Goal: Task Accomplishment & Management: Complete application form

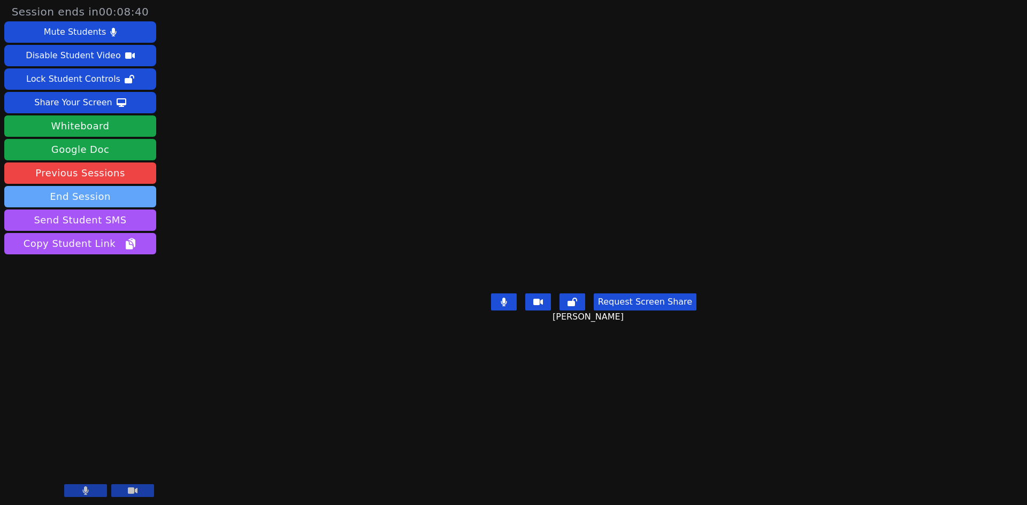
click at [130, 199] on button "End Session" at bounding box center [80, 196] width 152 height 21
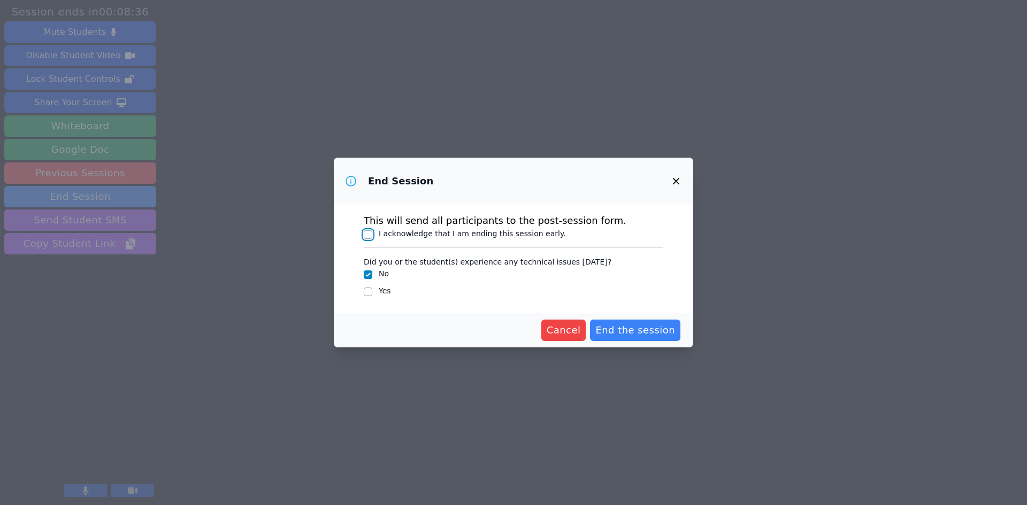
click at [368, 237] on input "I acknowledge that I am ending this session early." at bounding box center [368, 235] width 9 height 9
checkbox input "true"
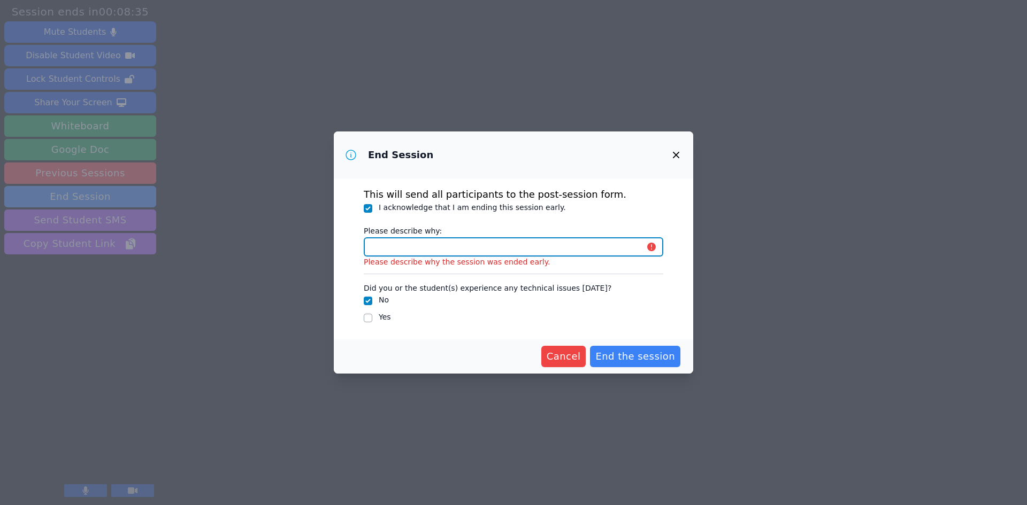
click at [394, 243] on input "Please describe why:" at bounding box center [513, 246] width 299 height 19
type input "Completed going over homework questions."
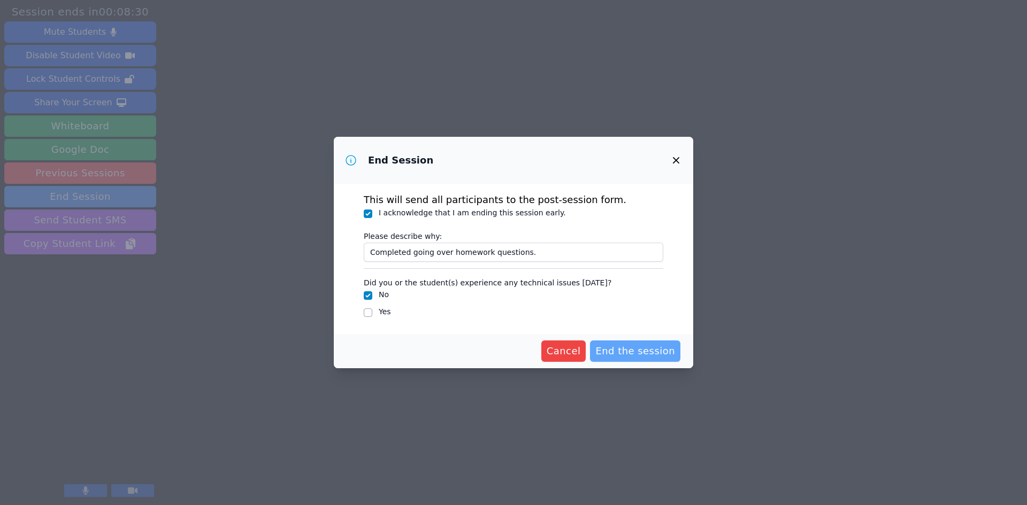
click at [642, 355] on span "End the session" at bounding box center [635, 351] width 80 height 15
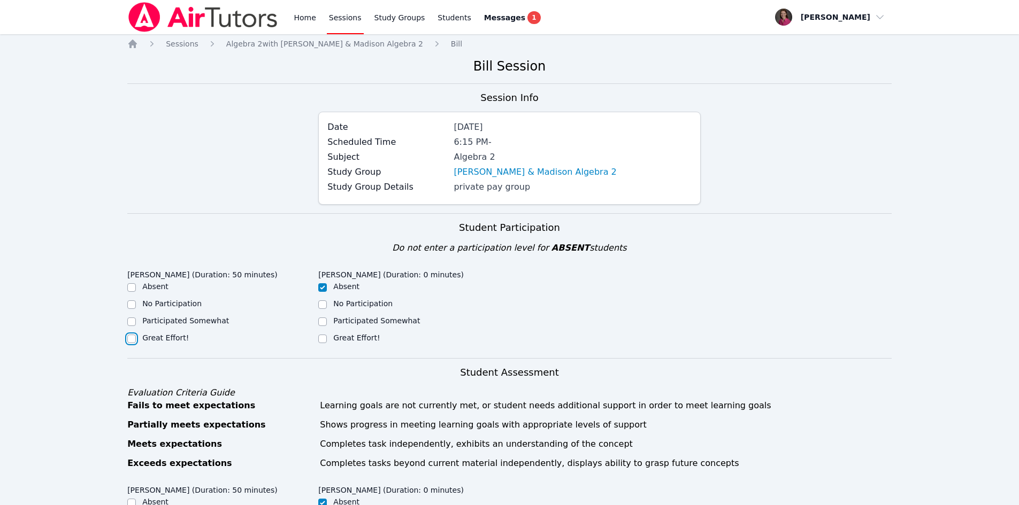
click at [130, 339] on input "Great Effort!" at bounding box center [131, 339] width 9 height 9
checkbox input "true"
click at [319, 336] on input "Great Effort!" at bounding box center [322, 339] width 9 height 9
checkbox input "true"
checkbox input "false"
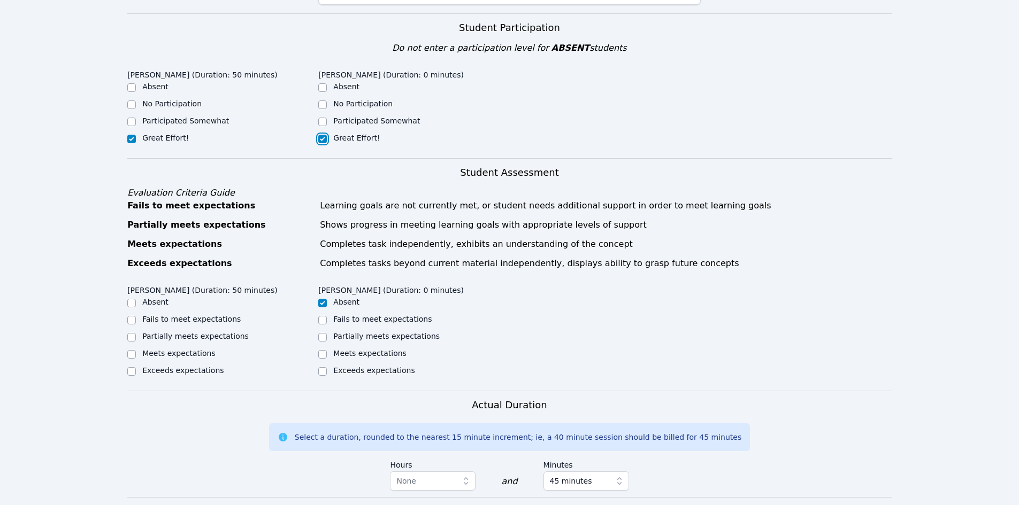
scroll to position [201, 0]
click at [323, 352] on input "Meets expectations" at bounding box center [322, 353] width 9 height 9
checkbox input "true"
checkbox input "false"
click at [134, 357] on input "Meets expectations" at bounding box center [131, 353] width 9 height 9
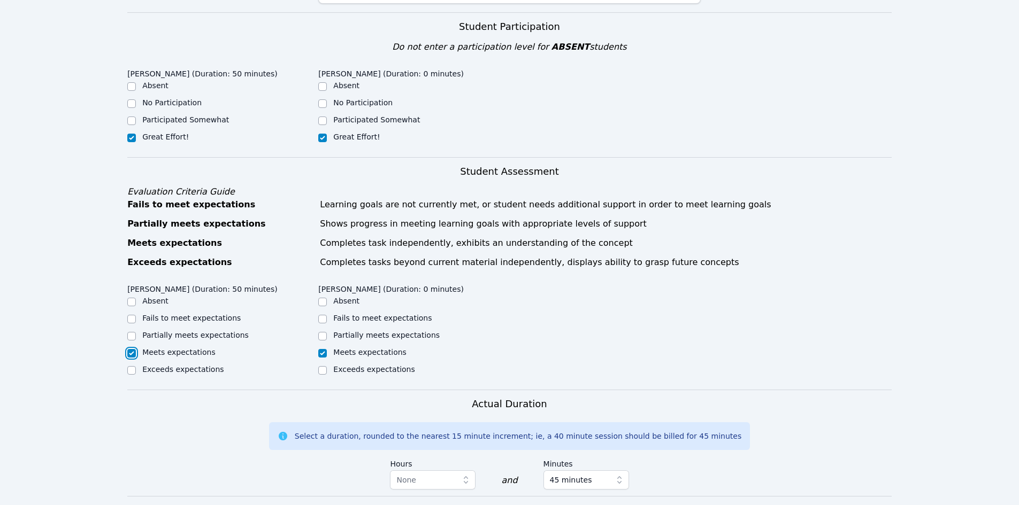
checkbox input "true"
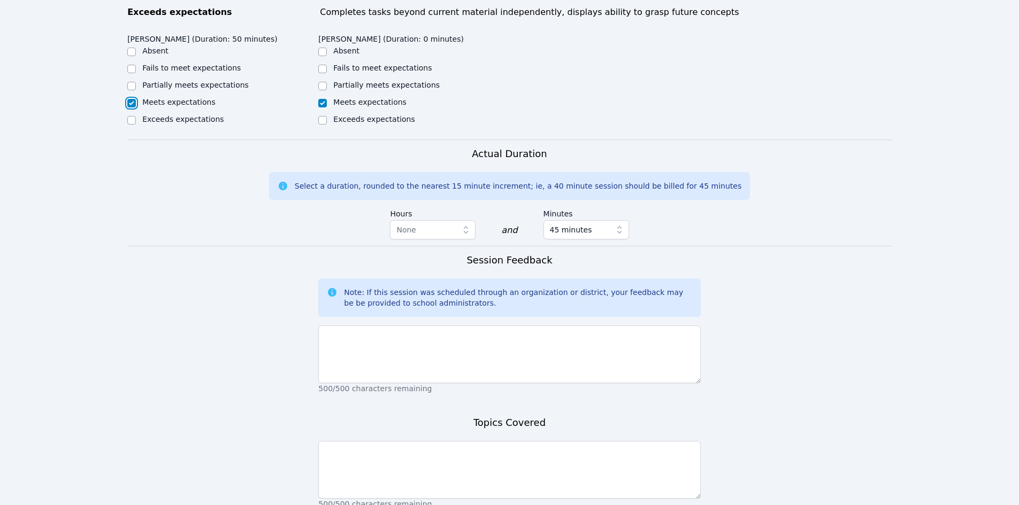
scroll to position [455, 0]
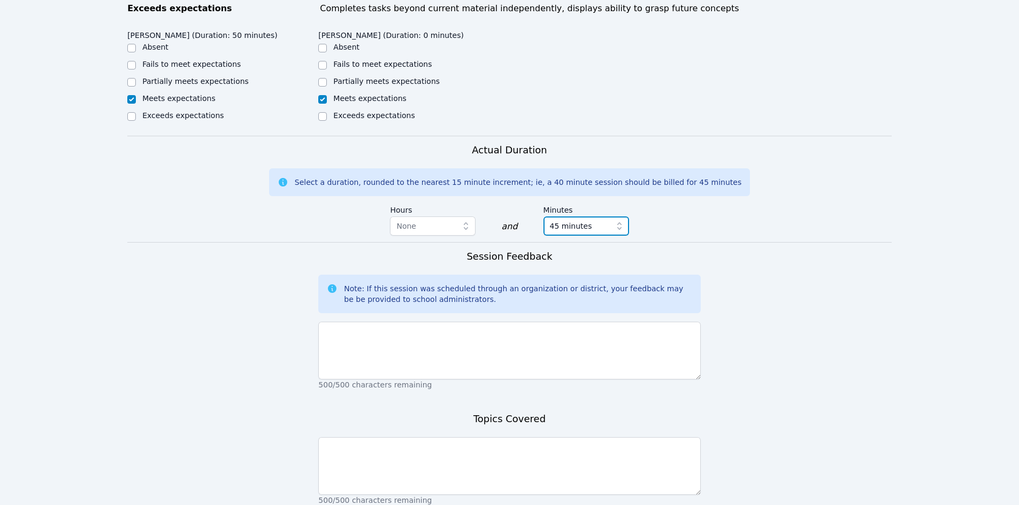
click at [622, 234] on span "button" at bounding box center [621, 226] width 15 height 19
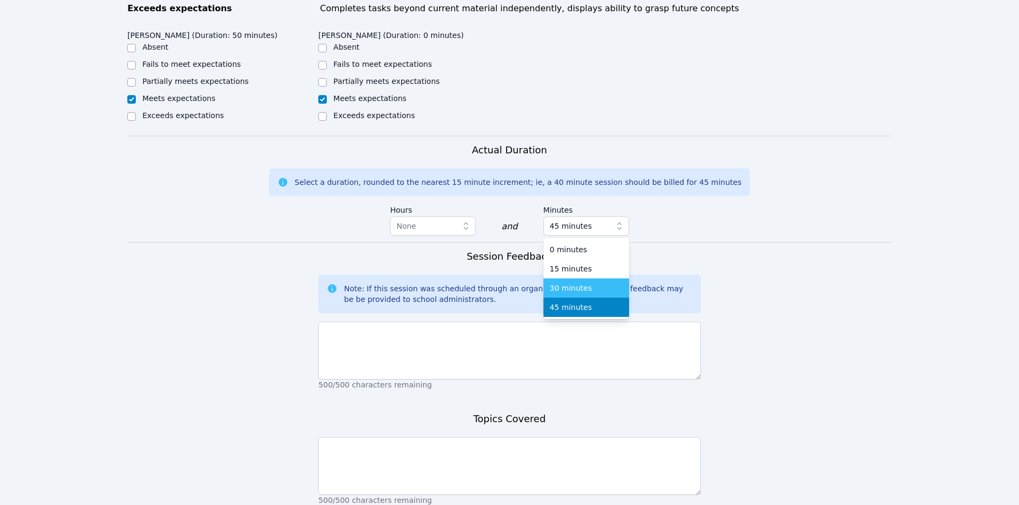
click at [598, 287] on div "30 minutes" at bounding box center [586, 288] width 73 height 11
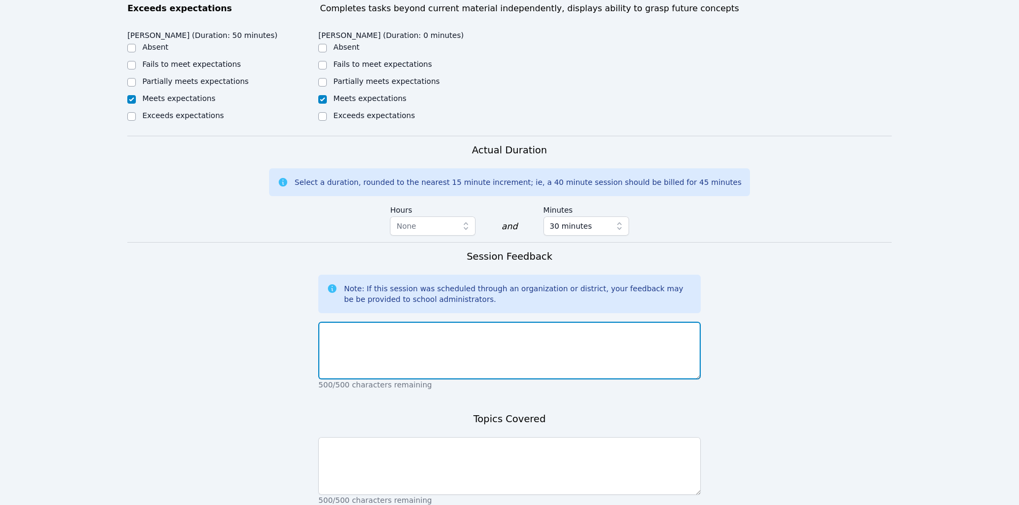
click at [382, 349] on textarea at bounding box center [509, 351] width 382 height 58
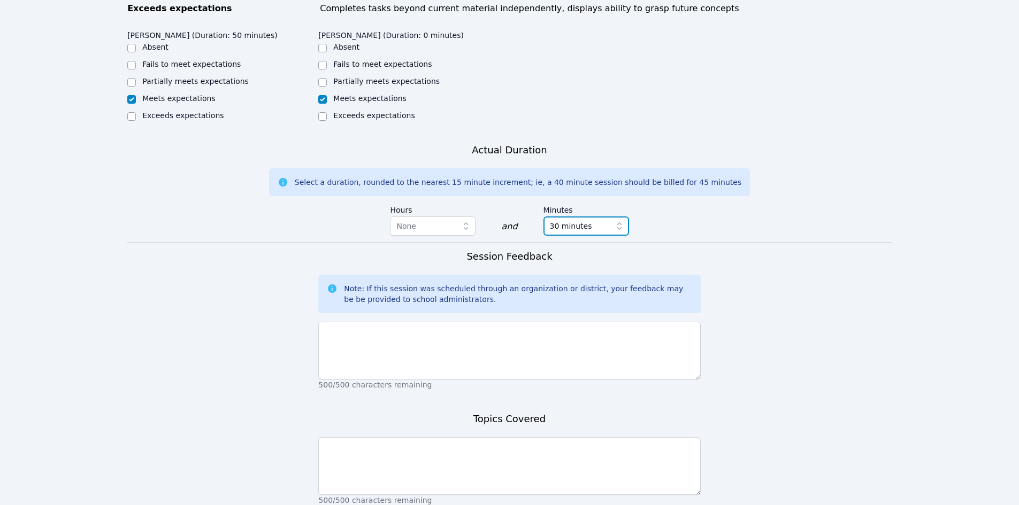
click at [622, 224] on icon "button" at bounding box center [619, 226] width 11 height 11
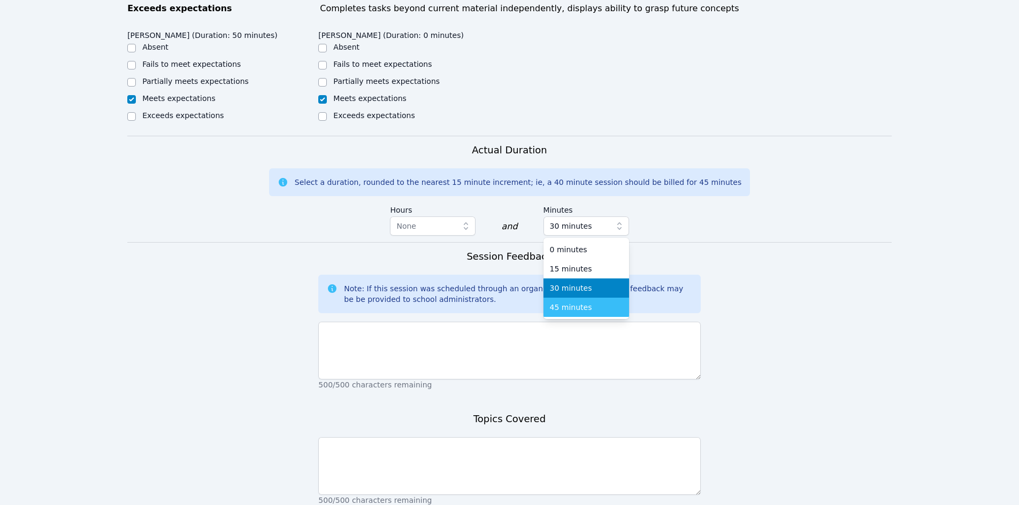
click at [586, 308] on div "45 minutes" at bounding box center [586, 307] width 73 height 11
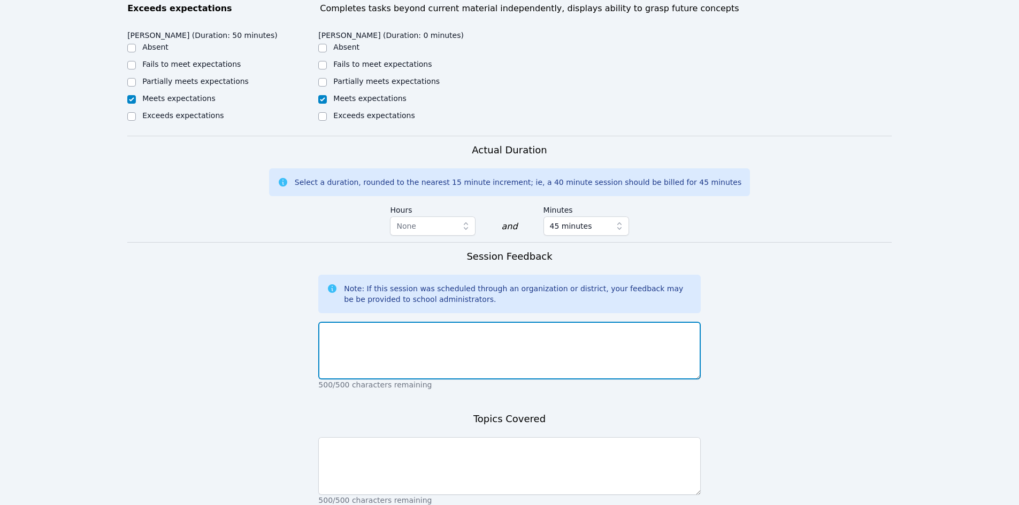
click at [355, 337] on textarea at bounding box center [509, 351] width 382 height 58
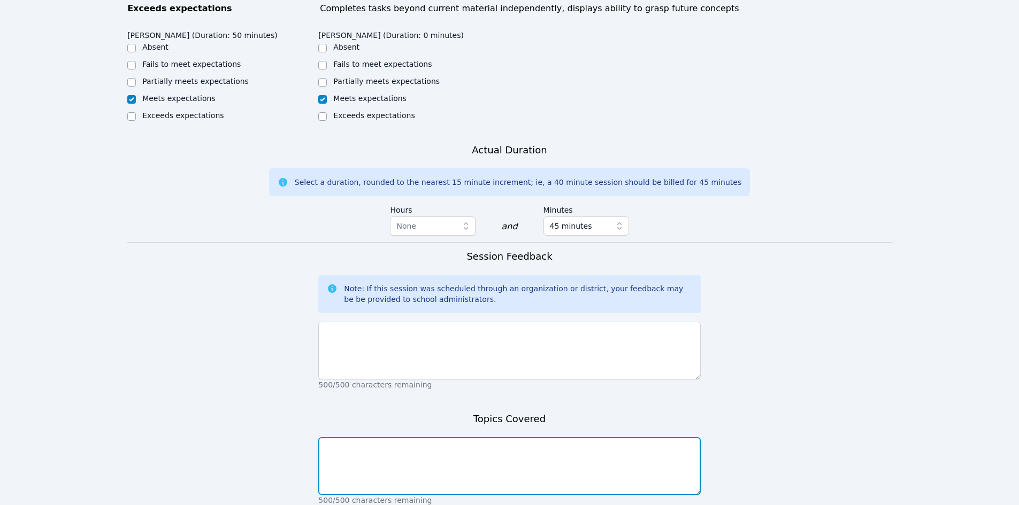
click at [363, 462] on textarea at bounding box center [509, 466] width 382 height 58
type textarea "Reviewed factoring and solving for x using traditional method of factoring and …"
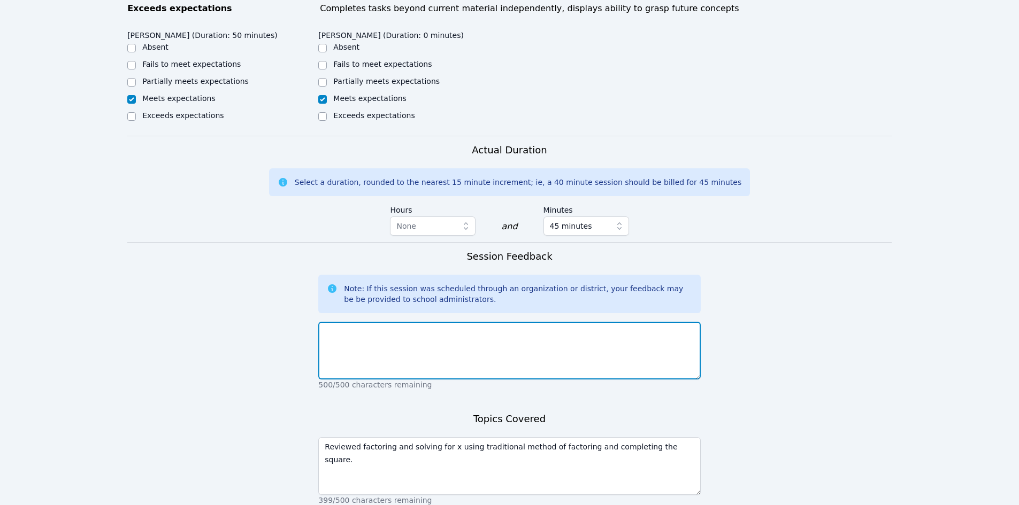
click at [362, 339] on textarea at bounding box center [509, 351] width 382 height 58
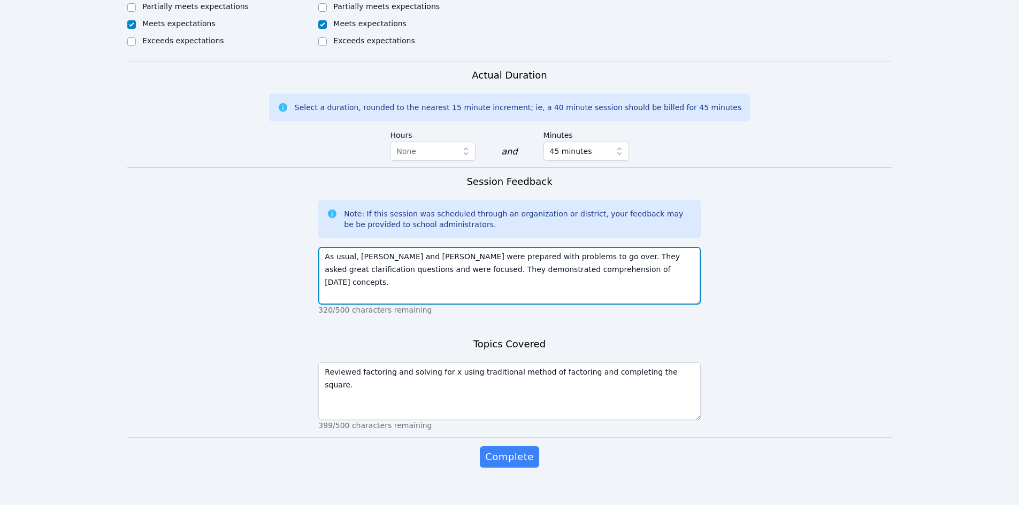
scroll to position [544, 0]
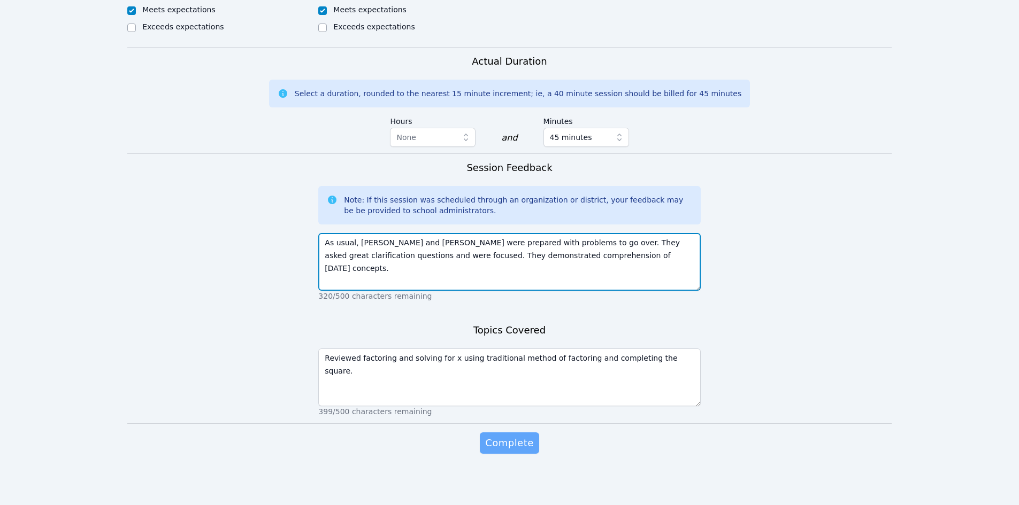
type textarea "As usual, [PERSON_NAME] and [PERSON_NAME] were prepared with problems to go ove…"
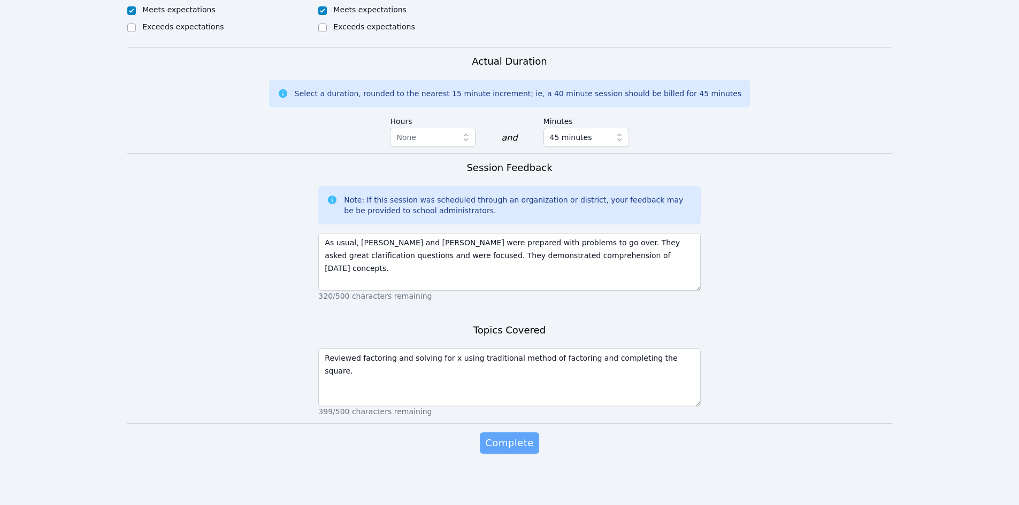
click at [512, 444] on span "Complete" at bounding box center [509, 443] width 48 height 15
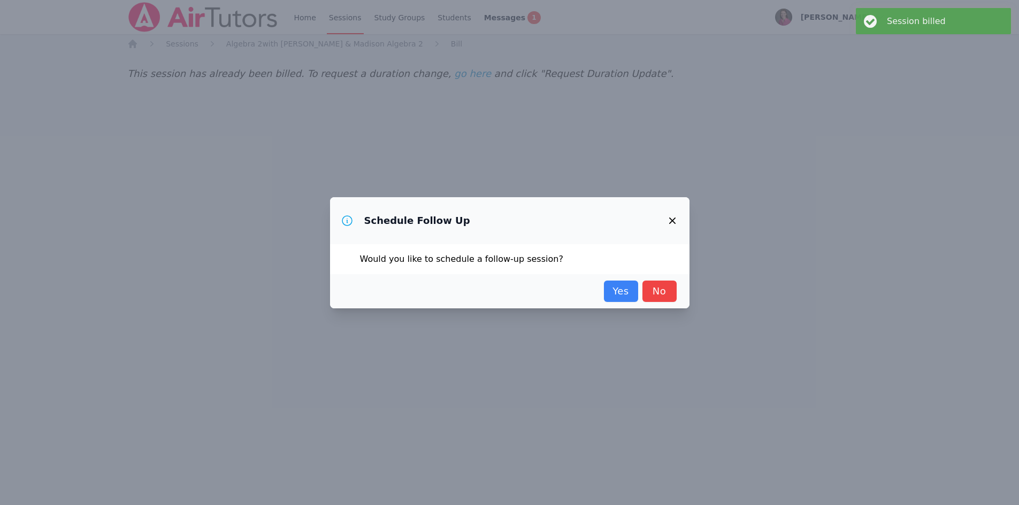
scroll to position [0, 0]
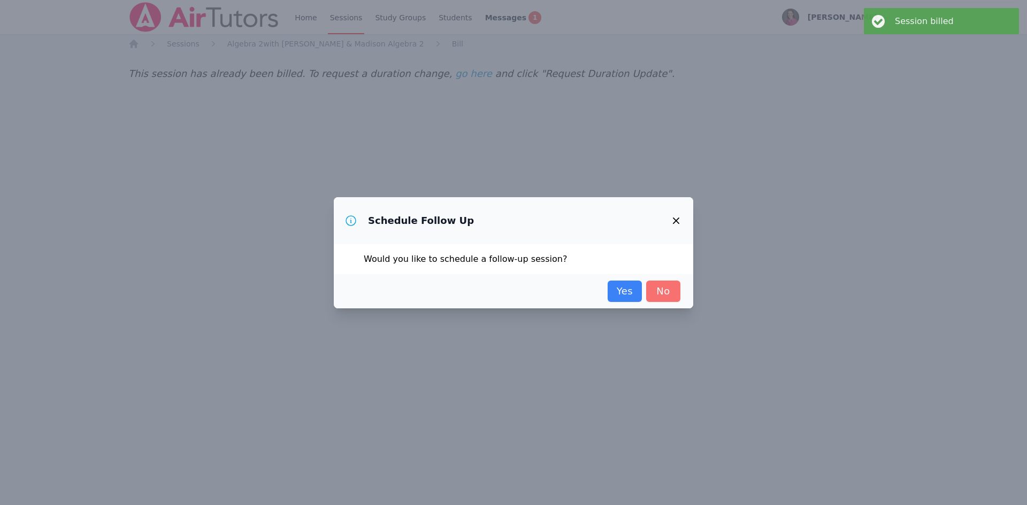
click at [670, 290] on link "No" at bounding box center [663, 291] width 34 height 21
